Goal: Task Accomplishment & Management: Manage account settings

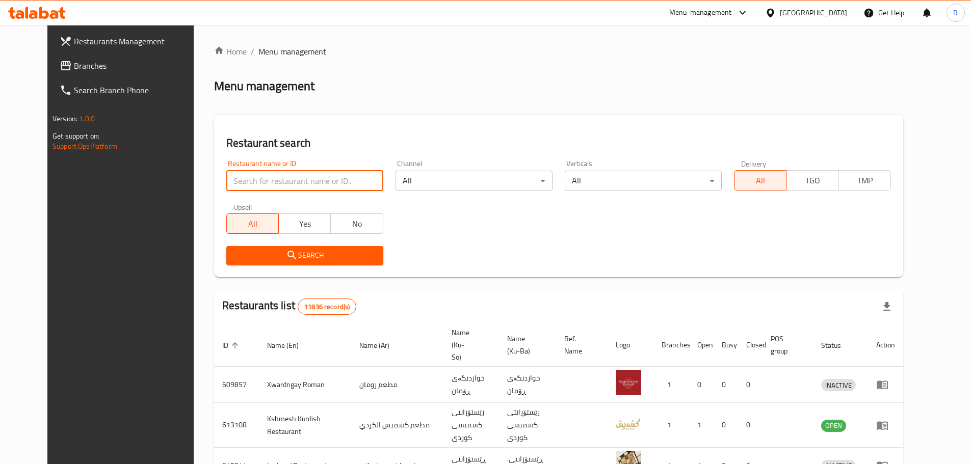
click at [345, 182] on input "search" at bounding box center [304, 181] width 157 height 20
type input "u"
type input "avana"
click button "Search" at bounding box center [304, 255] width 157 height 19
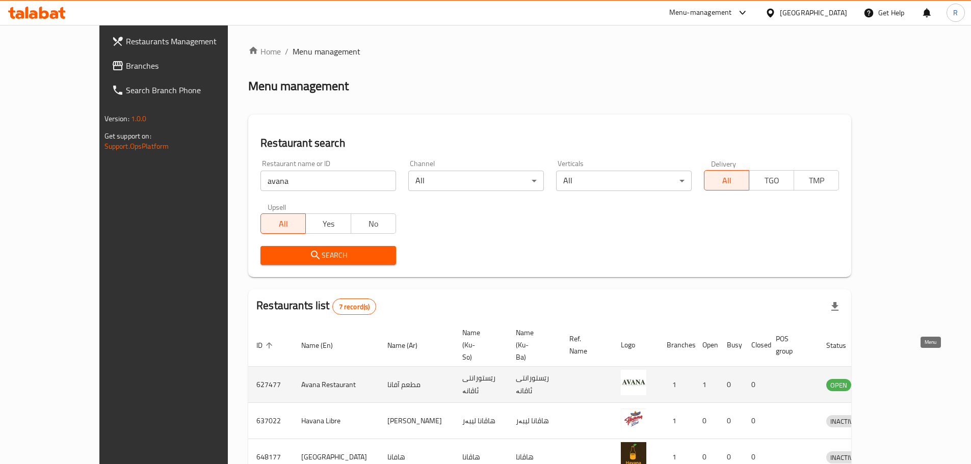
click at [893, 381] on icon "enhanced table" at bounding box center [886, 385] width 11 height 9
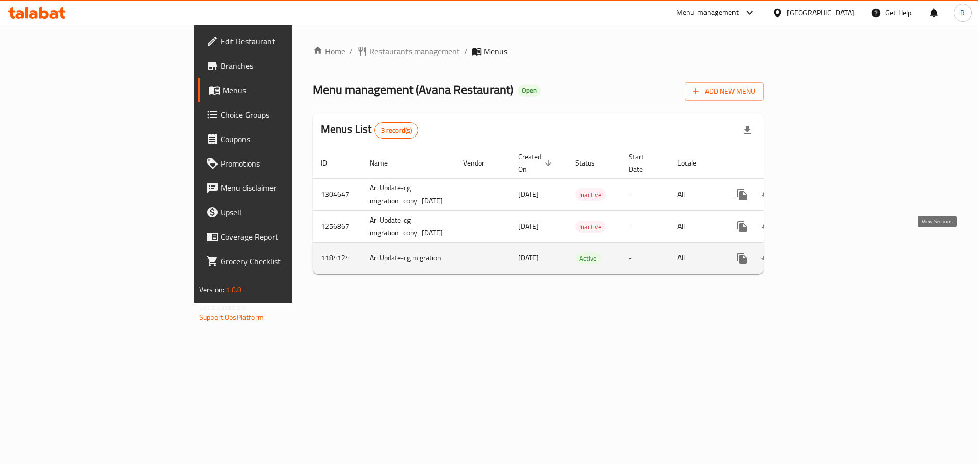
click at [828, 249] on link "enhanced table" at bounding box center [815, 258] width 24 height 24
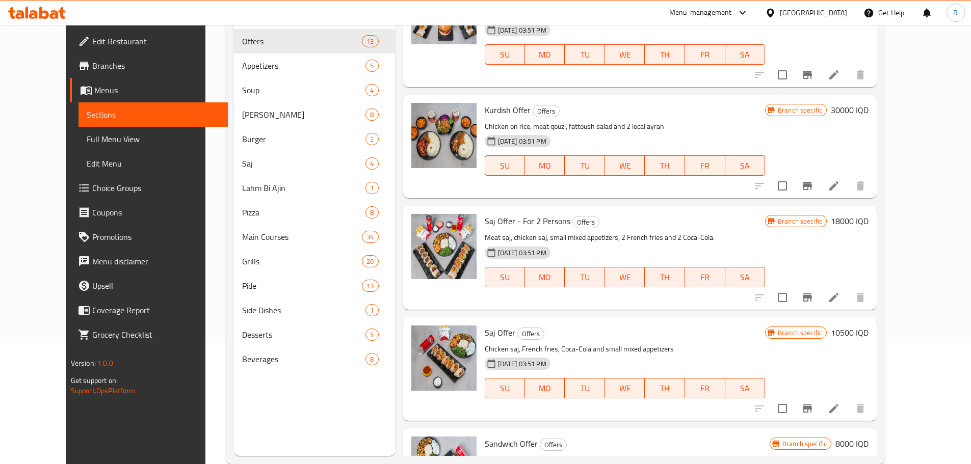
scroll to position [143, 0]
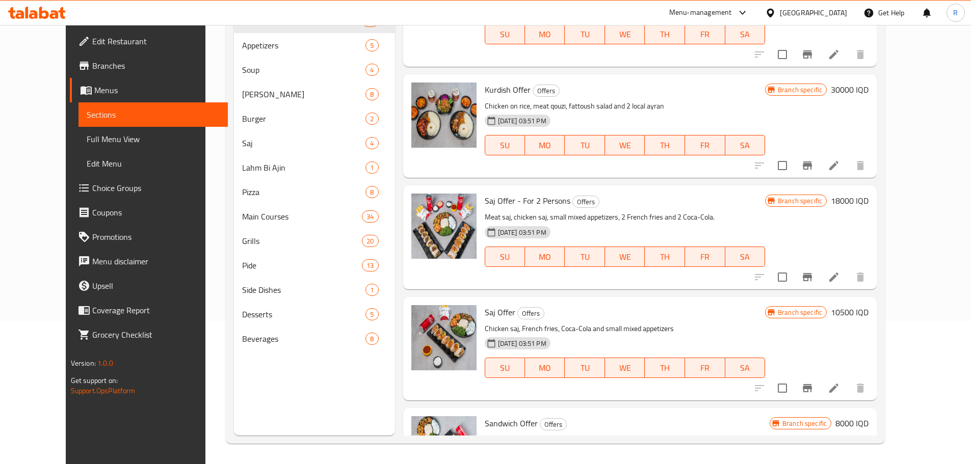
click at [487, 416] on span "Sandwich Offer" at bounding box center [511, 423] width 53 height 15
copy h6 "Sandwich Offer"
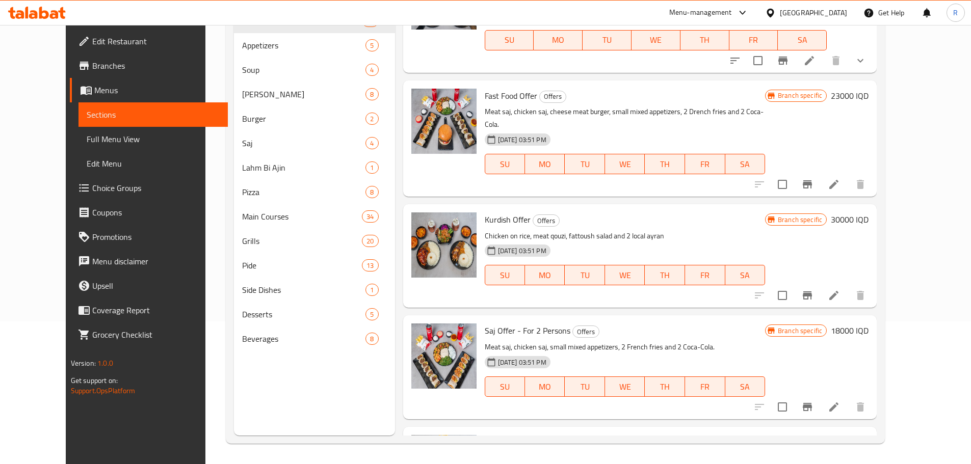
scroll to position [1008, 0]
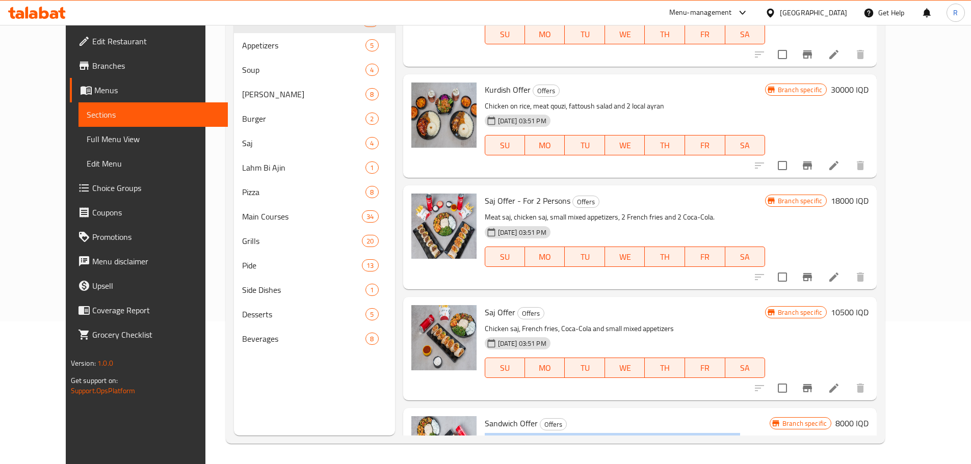
drag, startPoint x: 715, startPoint y: 362, endPoint x: 469, endPoint y: 361, distance: 245.6
click at [485, 434] on p "Meat gus sandwich, chicken gus sandwich, small mixed appetizers and Coca-Cola" at bounding box center [627, 446] width 285 height 25
copy p "Meat gus sandwich, chicken gus sandwich, small mixed appetizers and Coca-Cola"
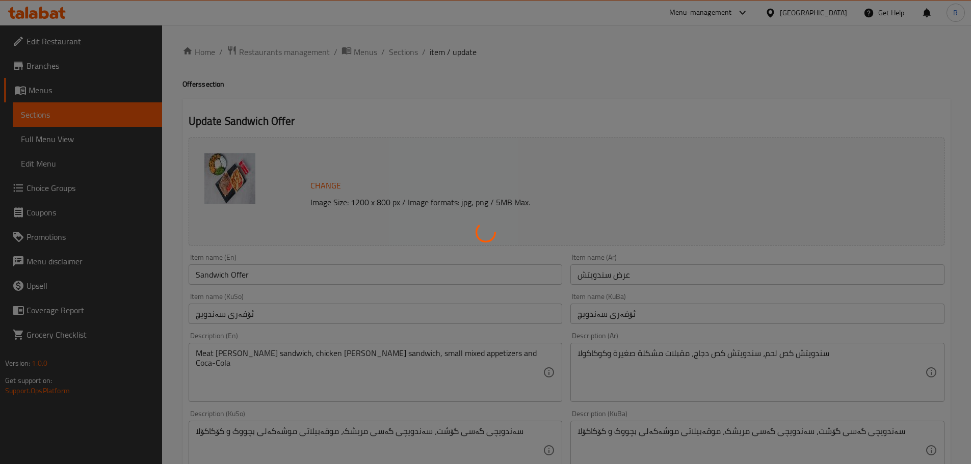
scroll to position [86, 0]
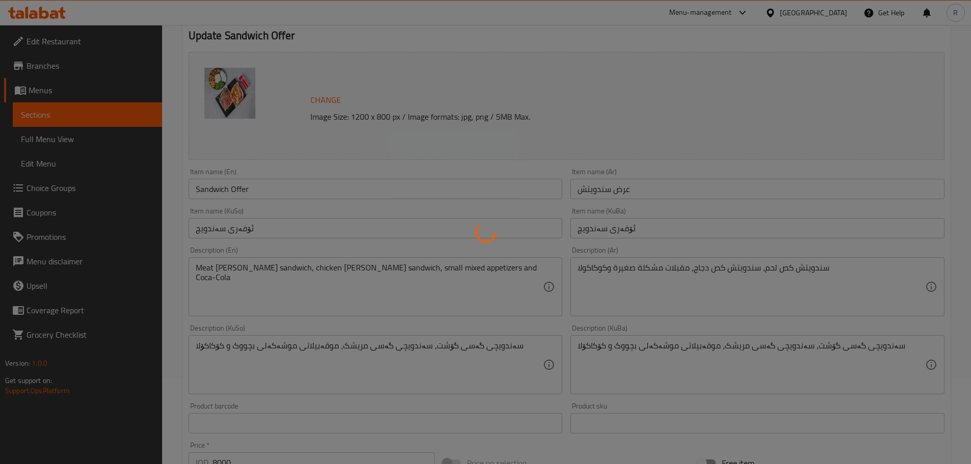
click at [641, 303] on div at bounding box center [485, 232] width 971 height 464
click at [400, 105] on div at bounding box center [485, 232] width 971 height 464
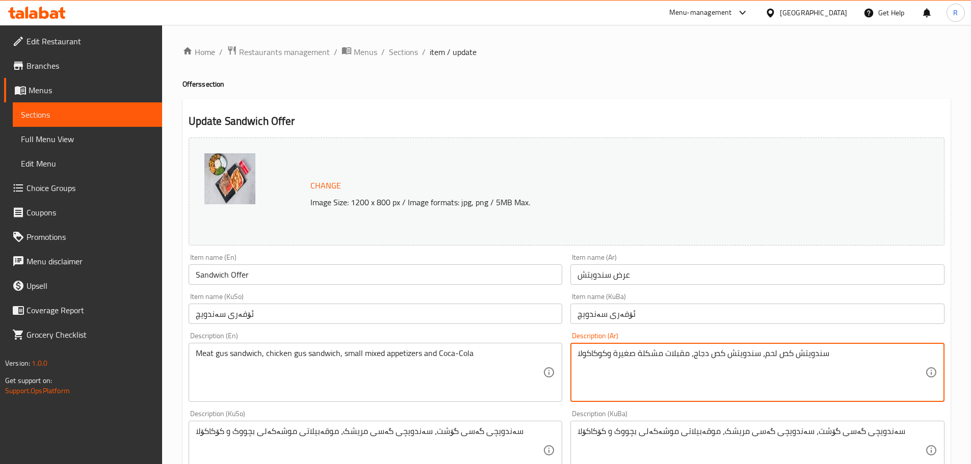
click at [680, 353] on textarea "سندويتش كص لحم، سندويتش كص دجاج، مقبلات مشكلة صغيرة وكوكاكولا" at bounding box center [750, 373] width 347 height 48
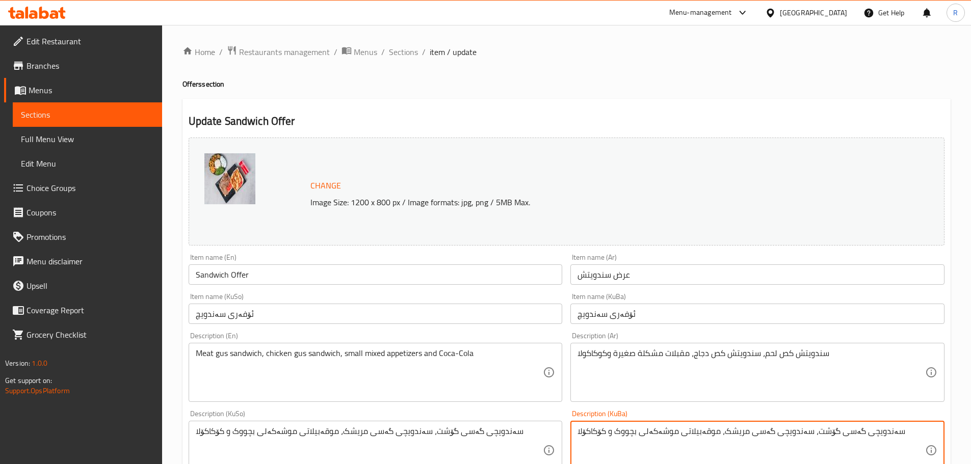
click at [684, 434] on textarea "سەندویچی گەسی گۆشت، سەندویچی گەسی مریشک، موقەبیلاتی موشەکەلی بچووک و کۆکاکۆلا" at bounding box center [750, 450] width 347 height 48
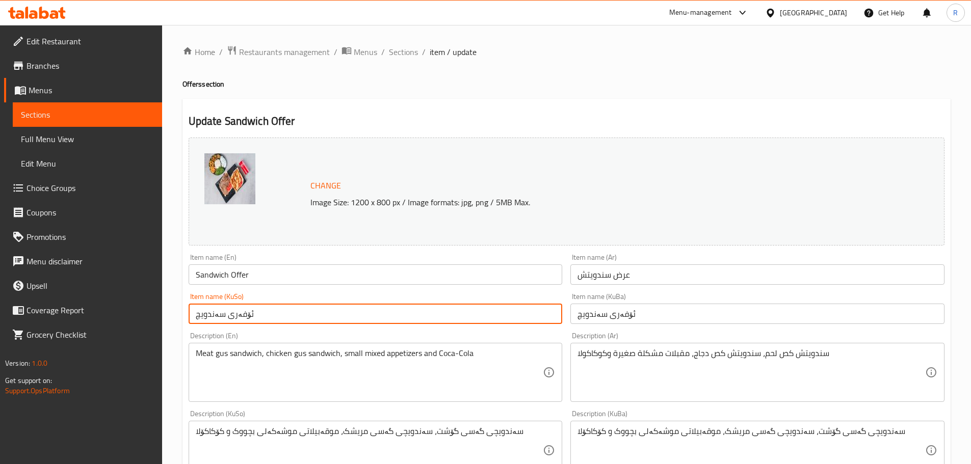
click at [225, 318] on input "ئۆفەری سەندویچ" at bounding box center [376, 314] width 374 height 20
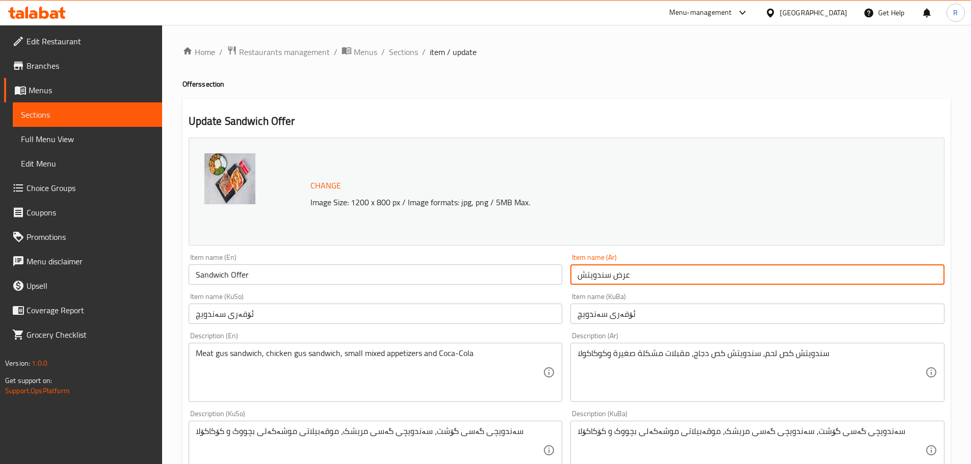
click at [591, 272] on input "عرض سندويتش" at bounding box center [757, 274] width 374 height 20
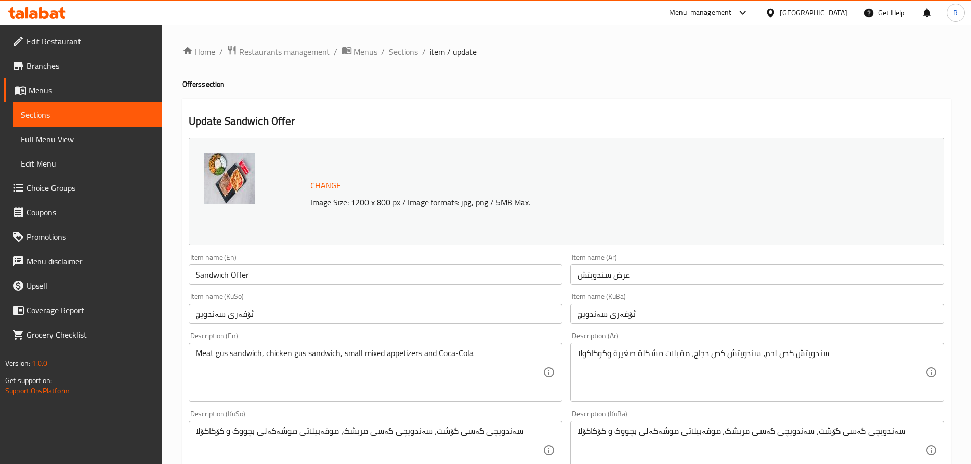
click at [226, 178] on img at bounding box center [229, 178] width 51 height 51
click at [591, 74] on div "Home / Restaurants management / Menus / Sections / item / update Offers section…" at bounding box center [566, 438] width 768 height 786
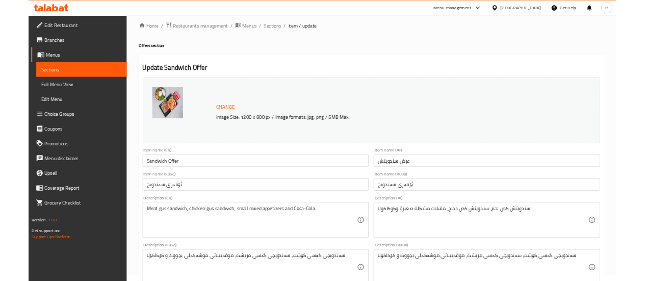
scroll to position [10, 0]
